Goal: Task Accomplishment & Management: Manage account settings

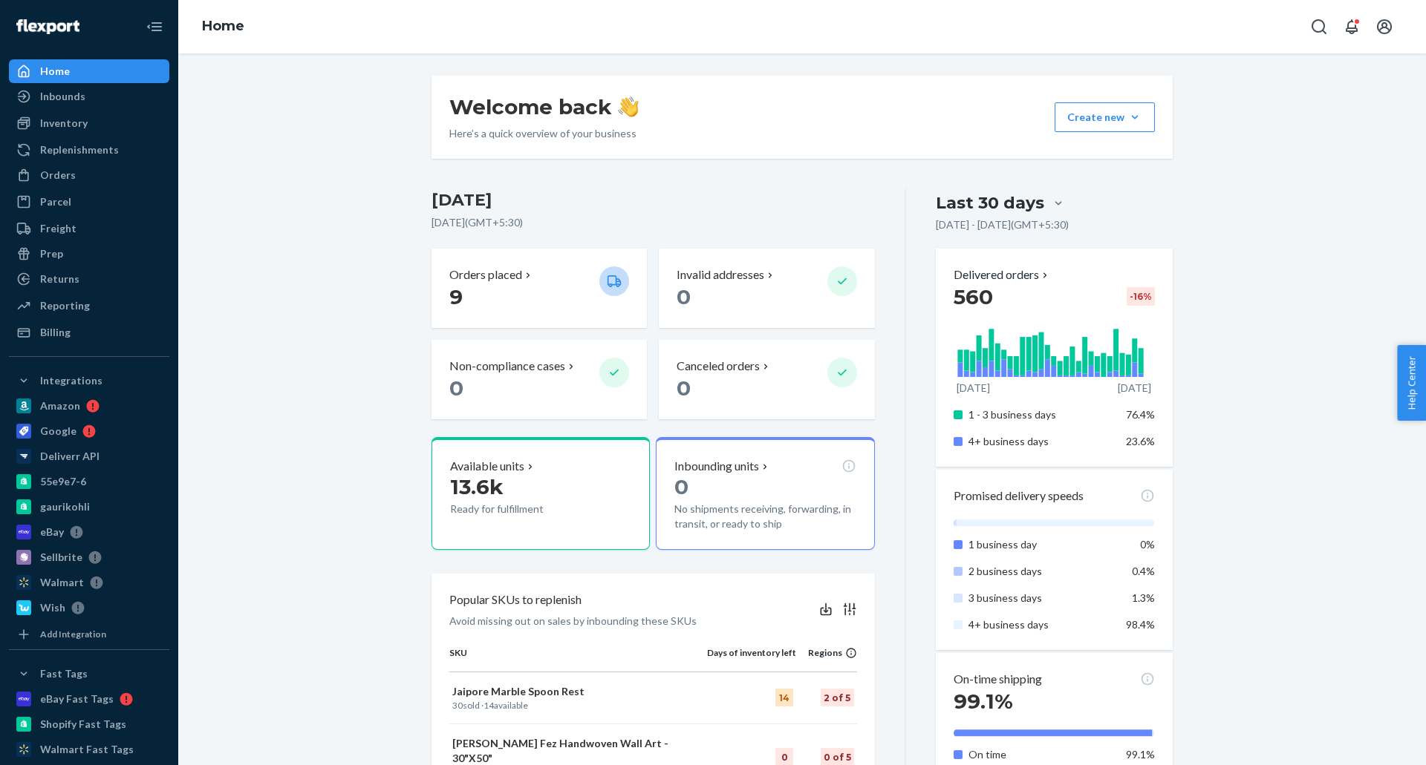
click at [324, 333] on div "Welcome back Here’s a quick overview of your business Create new Create new inb…" at bounding box center [801, 775] width 1225 height 1399
click at [112, 334] on div "Billing" at bounding box center [88, 332] width 157 height 21
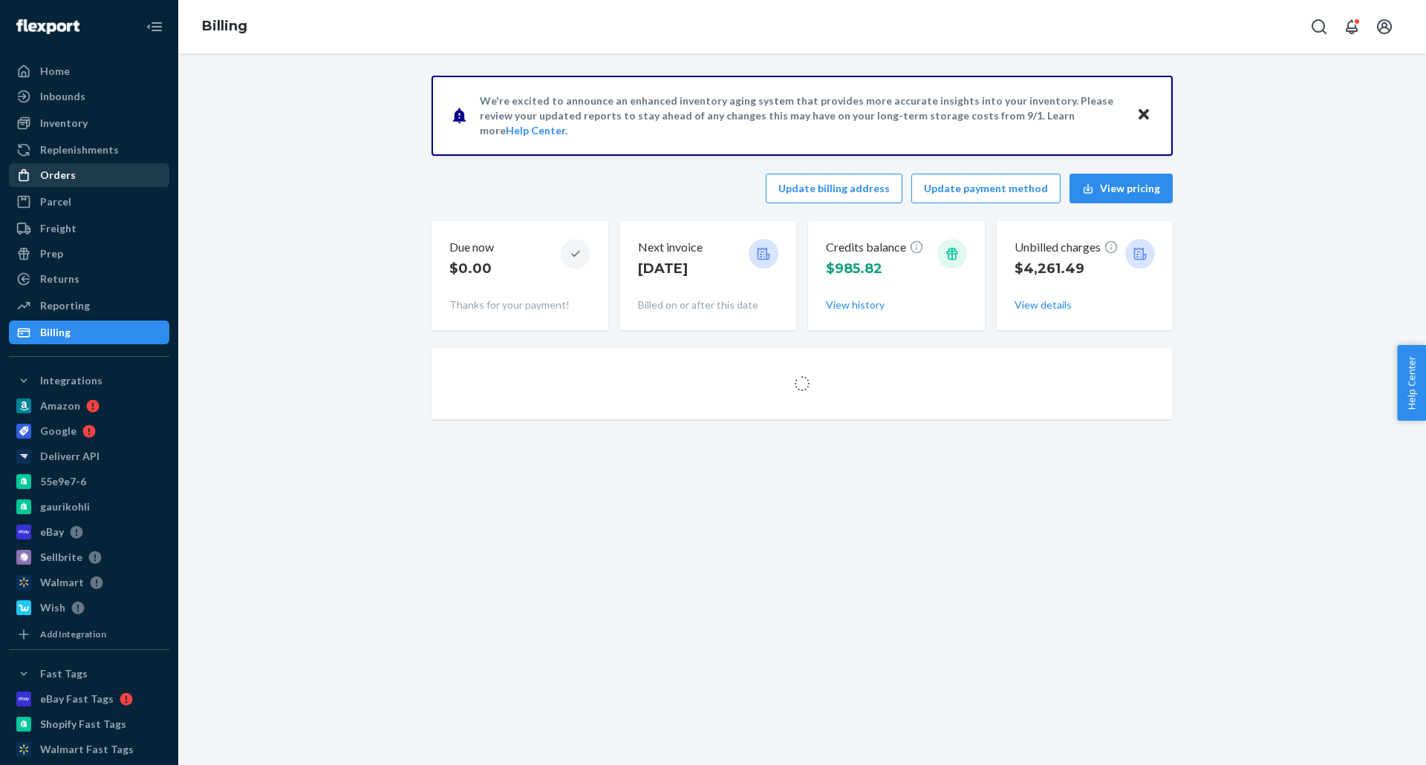
click at [96, 174] on div "Orders" at bounding box center [88, 175] width 157 height 21
